Goal: Check status: Check status

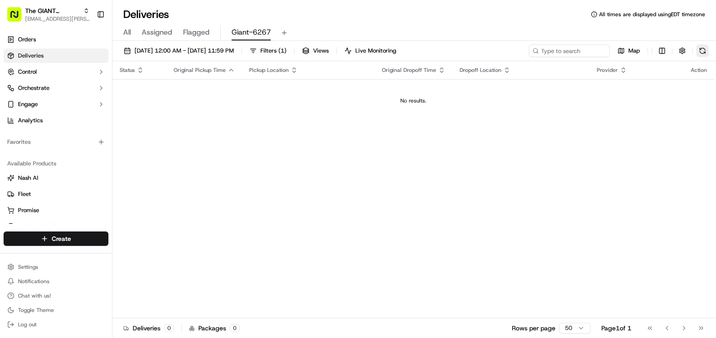
click at [703, 51] on button at bounding box center [702, 51] width 13 height 13
click at [701, 54] on button at bounding box center [702, 51] width 13 height 13
click at [58, 41] on link "Orders" at bounding box center [56, 39] width 105 height 14
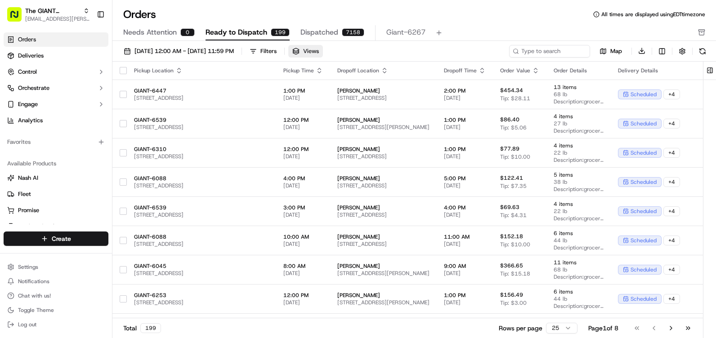
click at [319, 52] on span "Views" at bounding box center [311, 51] width 16 height 8
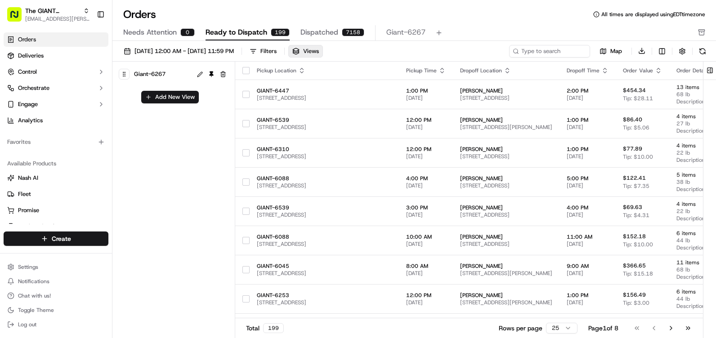
click at [162, 72] on span "Giant-6267" at bounding box center [149, 74] width 31 height 13
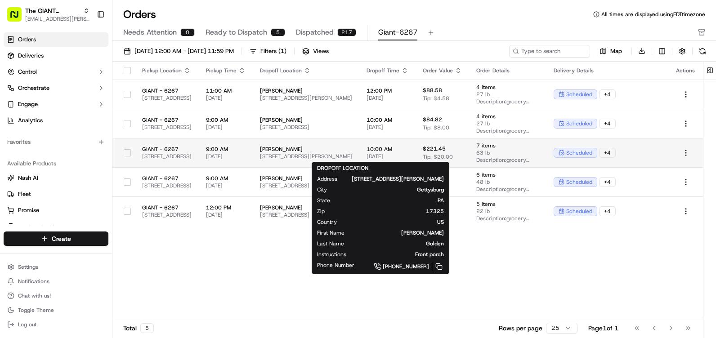
click at [352, 150] on span "[PERSON_NAME]" at bounding box center [306, 149] width 92 height 7
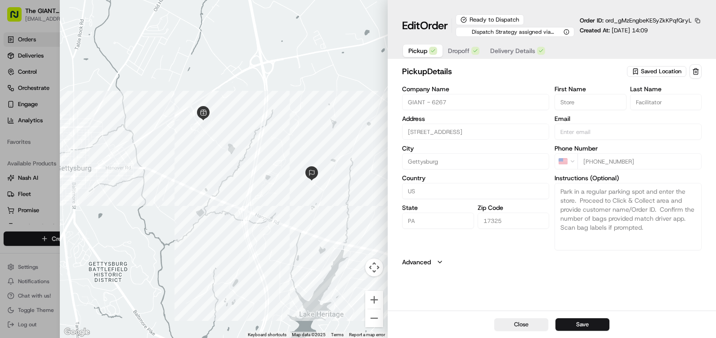
click at [514, 52] on span "Delivery Details" at bounding box center [512, 50] width 45 height 9
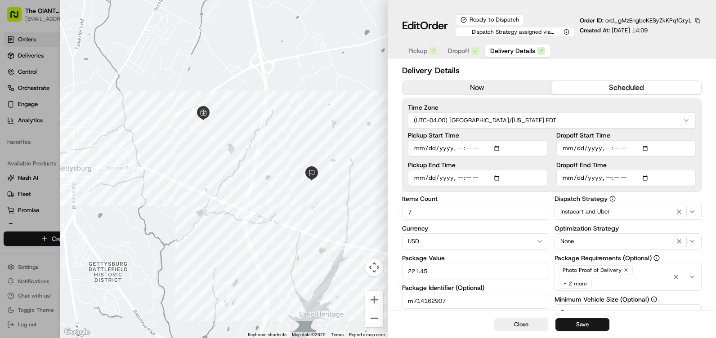
click at [460, 49] on span "Dropoff" at bounding box center [459, 50] width 22 height 9
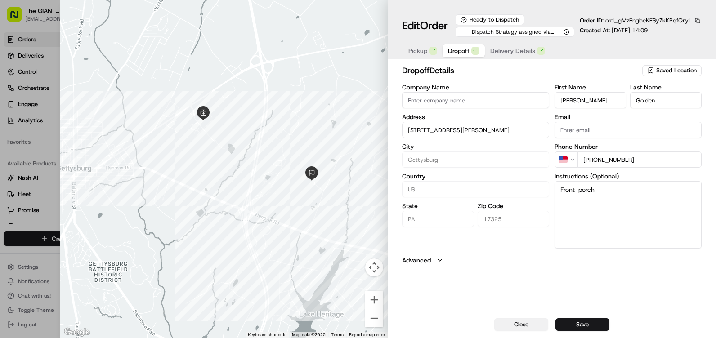
click at [515, 327] on button "Close" at bounding box center [521, 324] width 54 height 13
type input "+1"
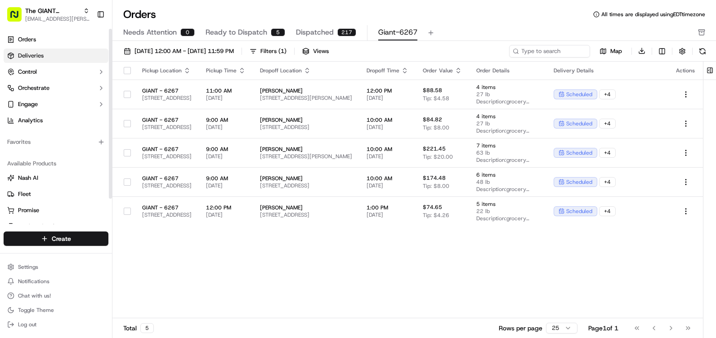
click at [35, 54] on span "Deliveries" at bounding box center [31, 56] width 26 height 8
